Goal: Task Accomplishment & Management: Manage account settings

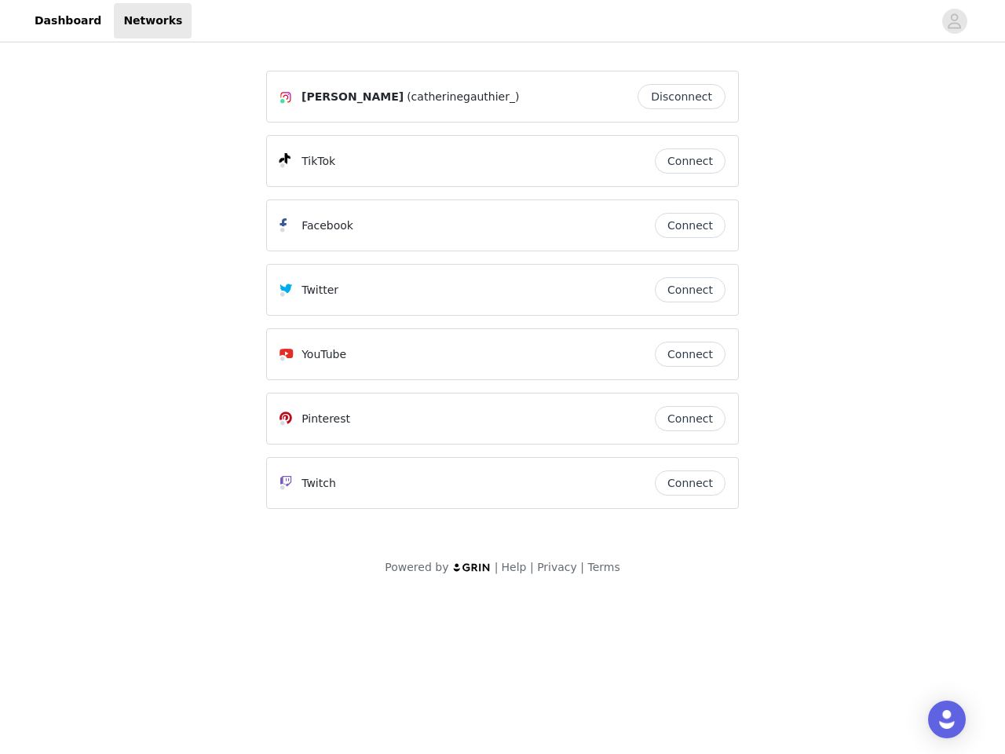
click at [503, 297] on div "Twitter" at bounding box center [467, 289] width 375 height 19
click at [503, 21] on div at bounding box center [562, 20] width 741 height 35
click at [955, 21] on icon "avatar" at bounding box center [954, 21] width 15 height 25
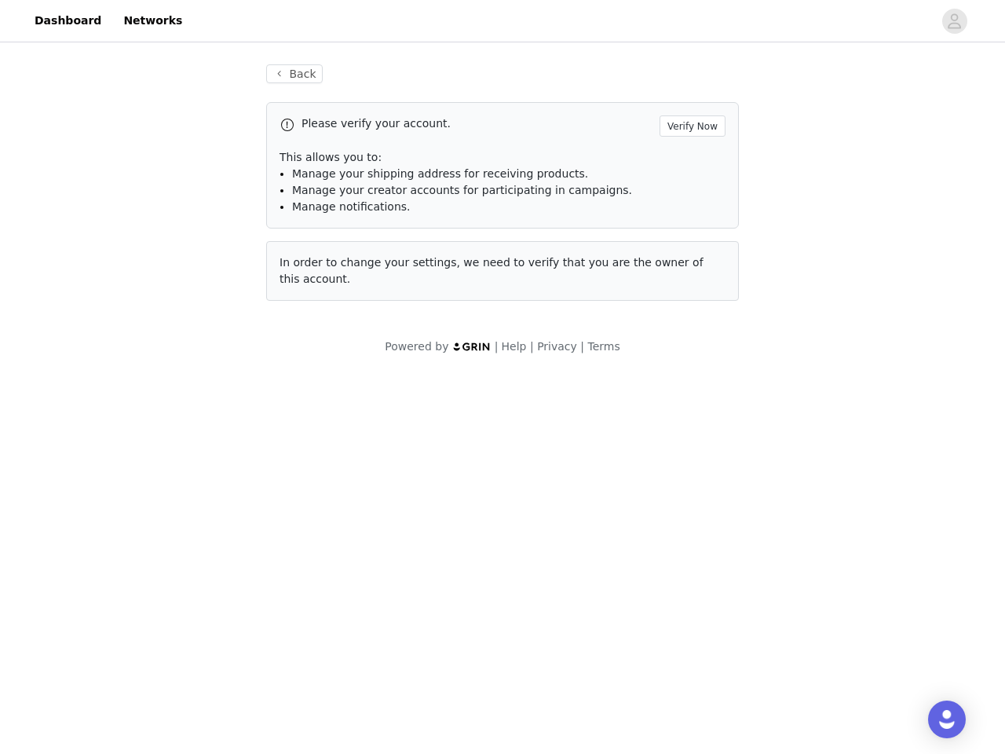
click at [686, 97] on div "Back Please verify your account. Verify Now This allows you to: Manage your shi…" at bounding box center [502, 183] width 511 height 274
click at [690, 161] on p "This allows you to:" at bounding box center [503, 157] width 446 height 16
click at [690, 225] on div "Please verify your account. Verify Now This allows you to: Manage your shipping…" at bounding box center [502, 165] width 473 height 126
click at [690, 290] on div "Back Please verify your account. Verify Now This allows you to: Manage your shi…" at bounding box center [502, 183] width 511 height 274
click at [690, 354] on div "Powered by | Help | Privacy | Terms" at bounding box center [502, 356] width 1005 height 35
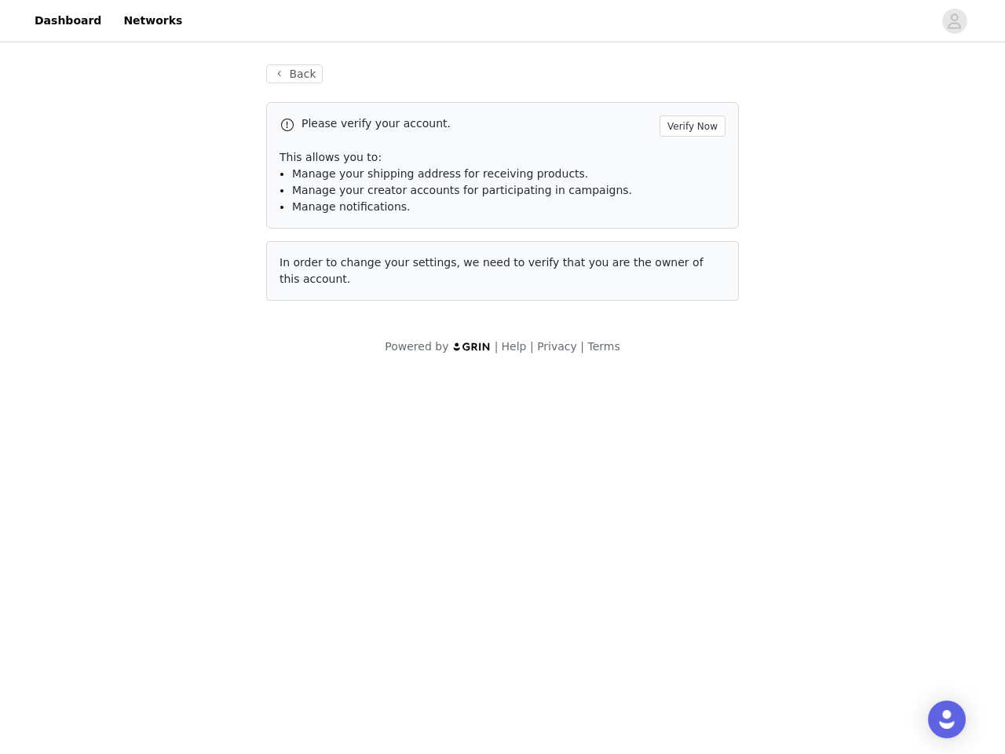
click at [690, 419] on body "Dashboard Networks Back Please verify your account. Verify Now This allows you …" at bounding box center [502, 377] width 1005 height 754
click at [690, 483] on body "Dashboard Networks Back Please verify your account. Verify Now This allows you …" at bounding box center [502, 377] width 1005 height 754
